Goal: Find specific page/section: Find specific page/section

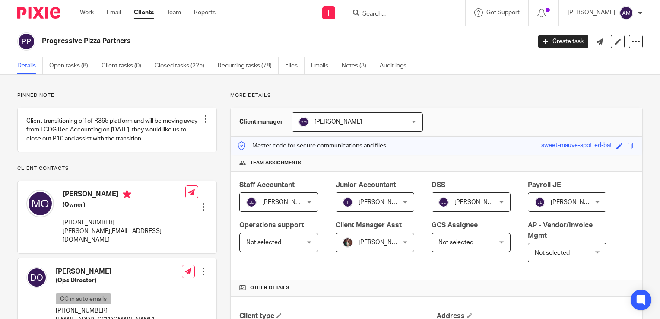
scroll to position [691, 0]
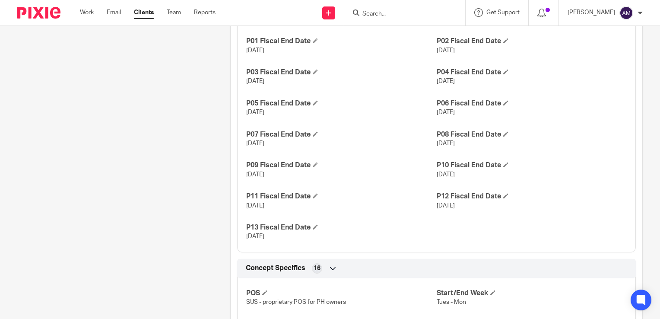
click at [404, 14] on input "Search" at bounding box center [400, 14] width 78 height 8
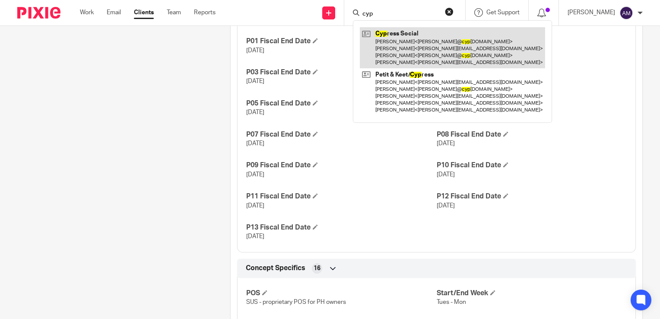
type input "cyp"
click at [440, 52] on link at bounding box center [452, 47] width 185 height 41
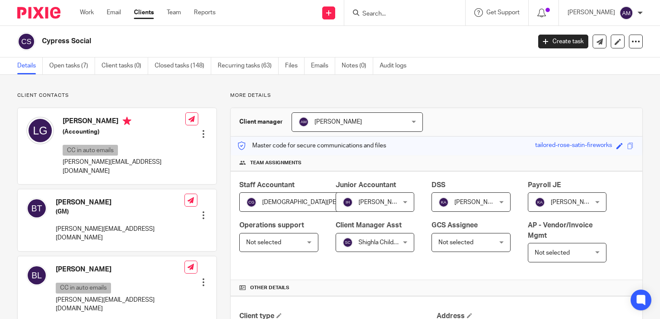
click at [391, 14] on input "Search" at bounding box center [400, 14] width 78 height 8
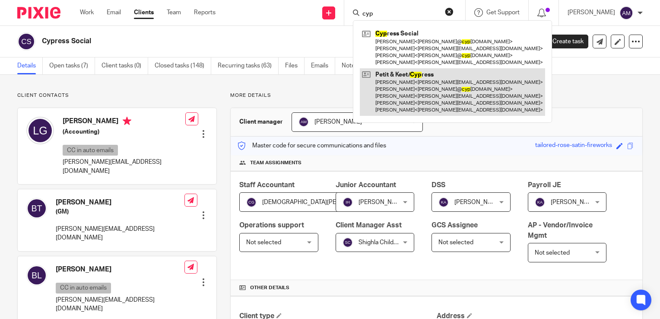
type input "cyp"
click at [410, 101] on link at bounding box center [452, 92] width 185 height 48
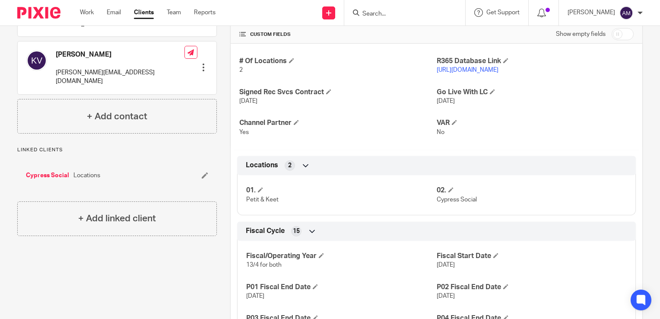
scroll to position [259, 0]
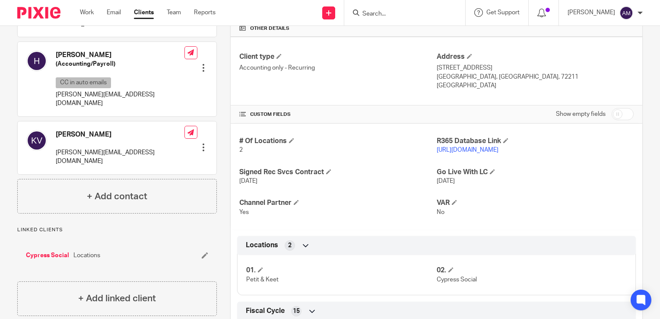
click at [458, 148] on link "[URL][DOMAIN_NAME]" at bounding box center [467, 150] width 62 height 6
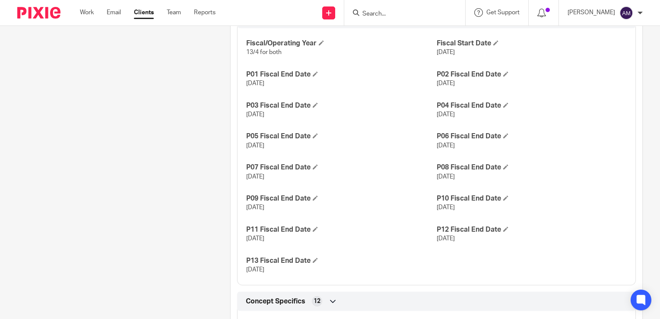
scroll to position [561, 0]
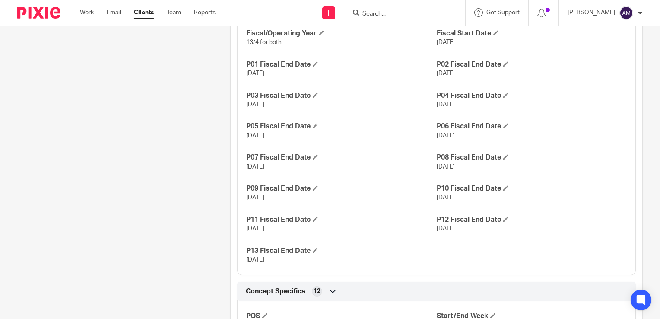
drag, startPoint x: 430, startPoint y: 166, endPoint x: 482, endPoint y: 165, distance: 51.4
click at [482, 165] on div "Fiscal/Operating Year 13/4 for both Fiscal Start Date [DATE] P01 Fiscal End Dat…" at bounding box center [436, 143] width 398 height 263
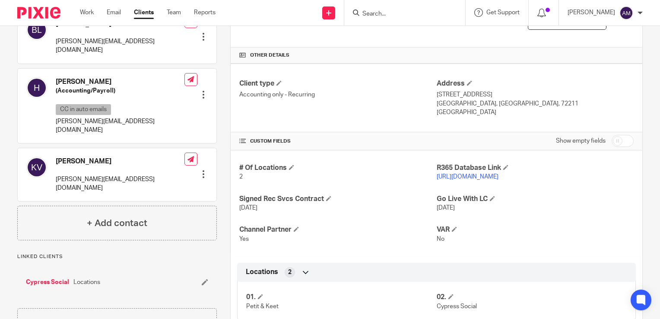
scroll to position [259, 0]
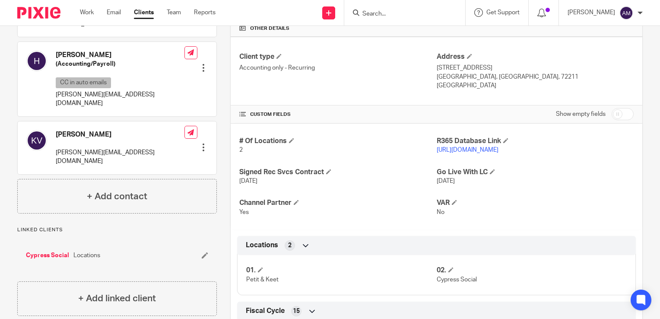
click at [454, 148] on link "[URL][DOMAIN_NAME]" at bounding box center [467, 150] width 62 height 6
